Goal: Find specific page/section: Find specific page/section

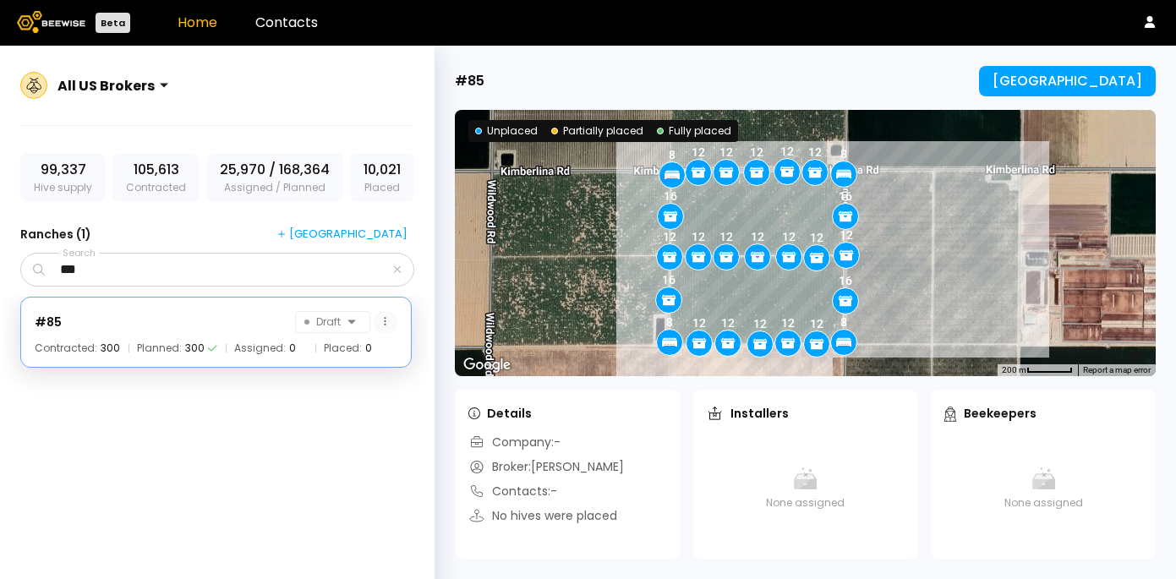
click at [382, 327] on button at bounding box center [386, 322] width 24 height 24
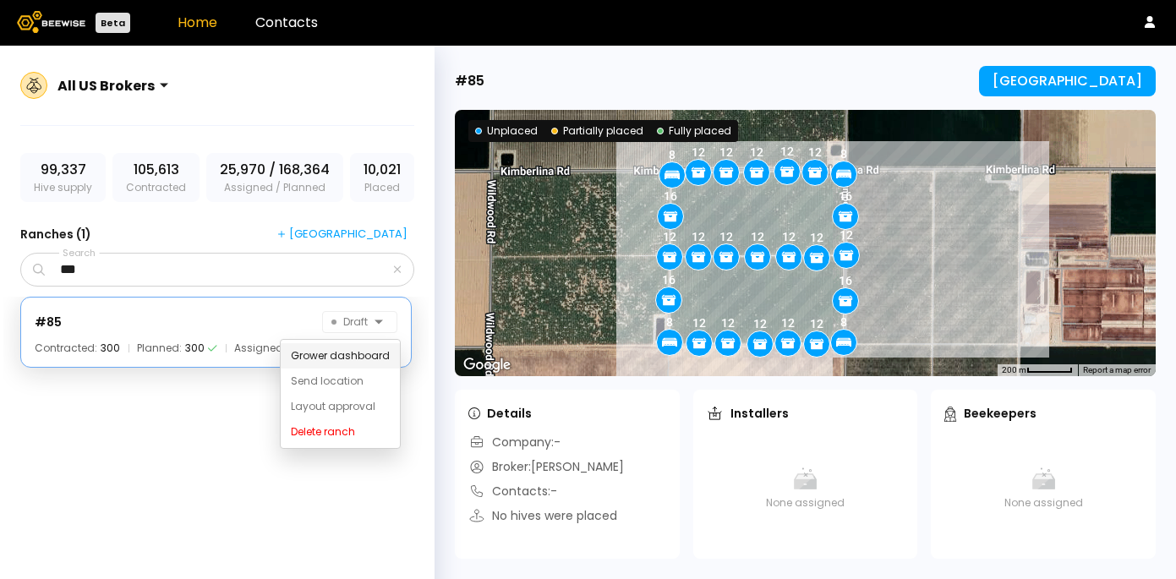
click at [359, 356] on div "Grower dashboard" at bounding box center [340, 355] width 119 height 25
click at [354, 526] on div "#85 Draft Contracted: 300 Planned: 300 Assigned: 0 Placed: 0" at bounding box center [215, 435] width 425 height 277
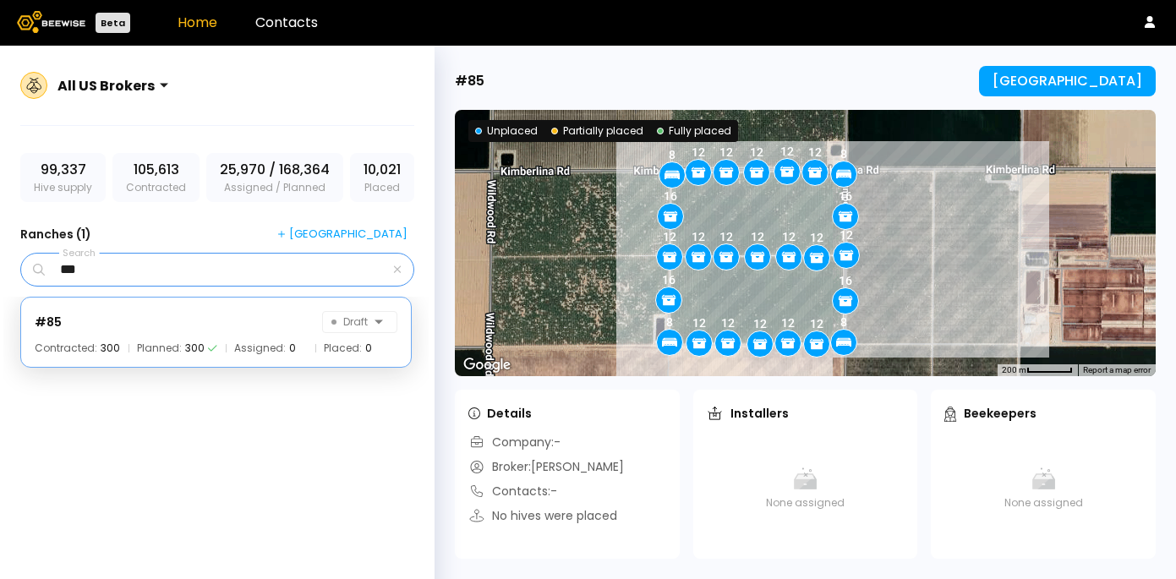
click at [238, 277] on input "***" at bounding box center [219, 270] width 342 height 32
click at [306, 458] on div "#85 Draft Contracted: 300 Planned: 300 Assigned: 0 Placed: 0" at bounding box center [215, 435] width 425 height 277
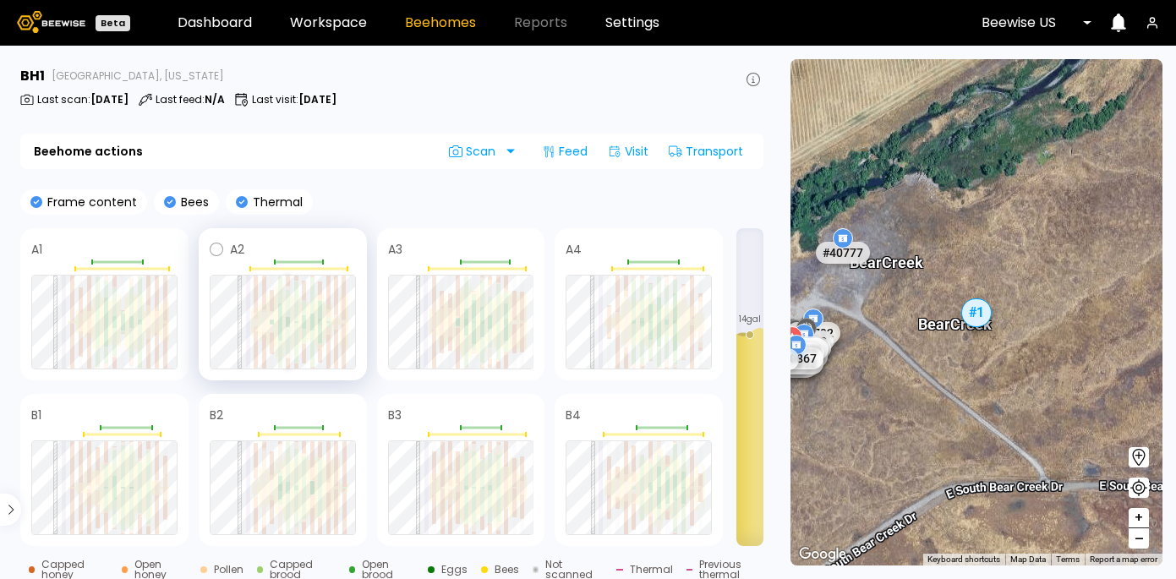
click at [287, 322] on div at bounding box center [288, 321] width 4 height 9
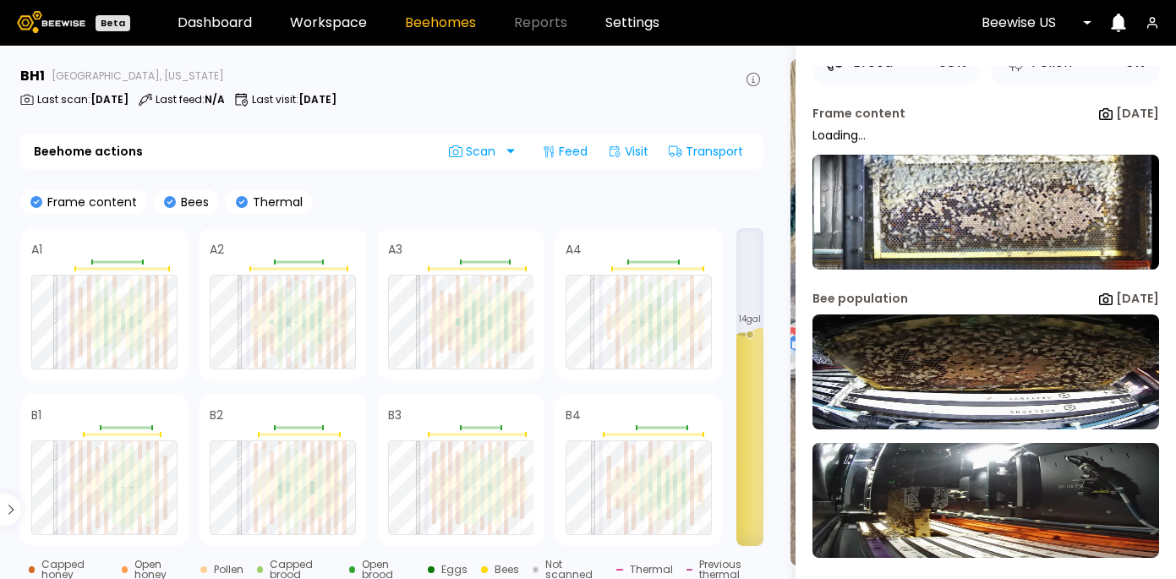
scroll to position [131, 0]
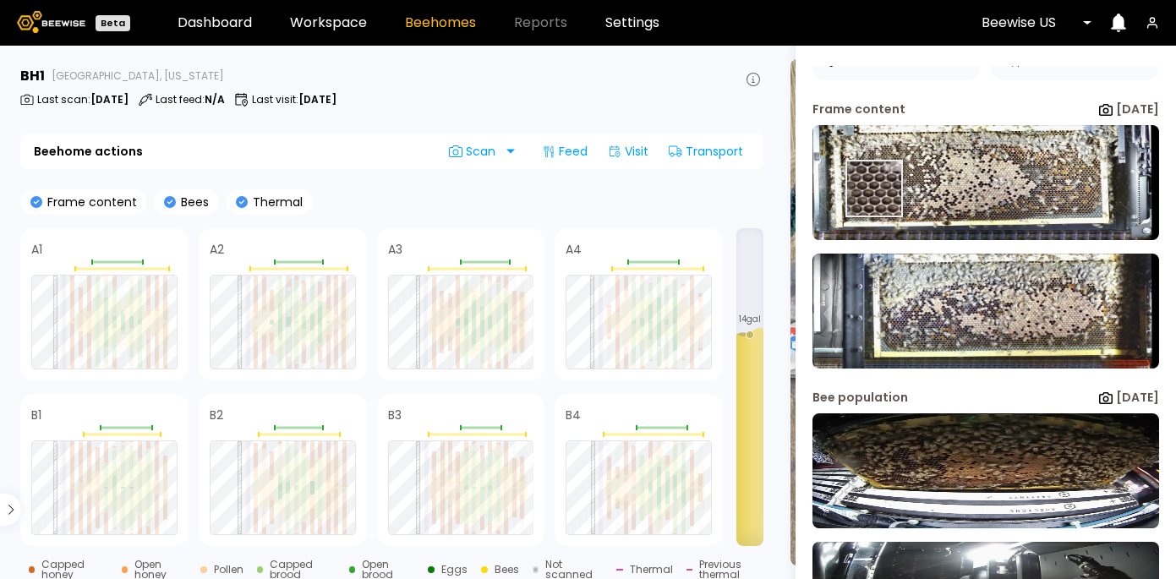
click at [874, 187] on img at bounding box center [986, 182] width 347 height 115
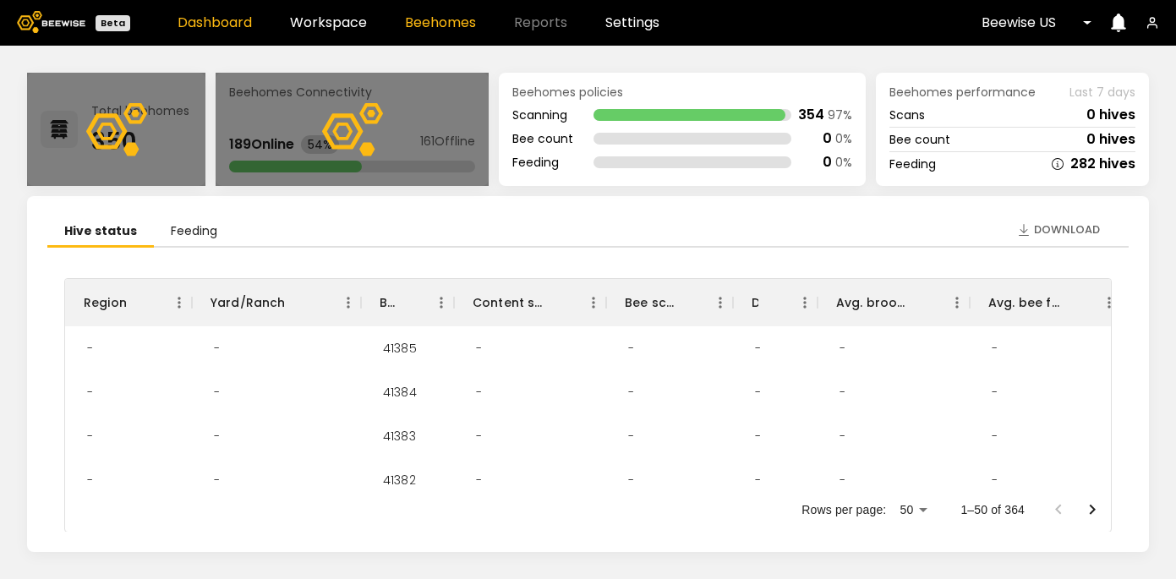
click at [446, 24] on link "Beehomes" at bounding box center [440, 23] width 71 height 14
